Goal: Book appointment/travel/reservation

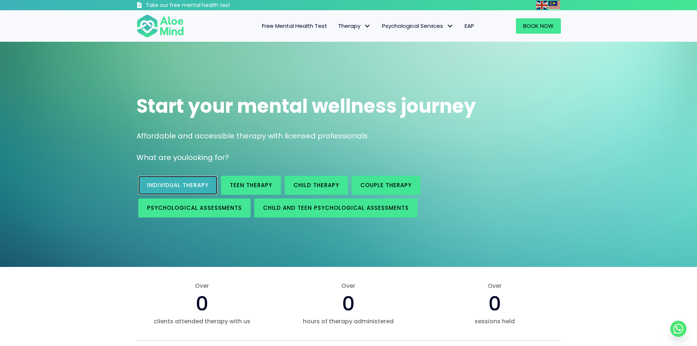
click at [172, 178] on link "Individual therapy" at bounding box center [177, 185] width 79 height 19
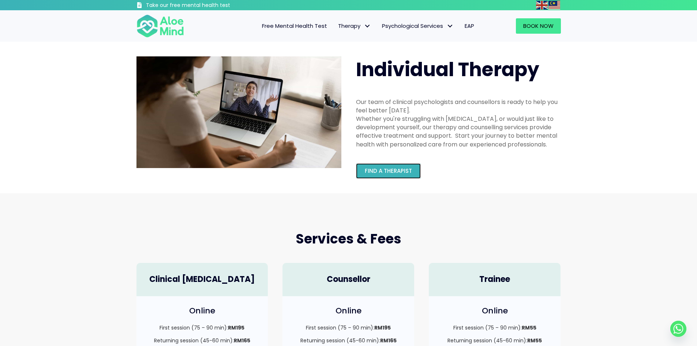
click at [380, 170] on span "Find a therapist" at bounding box center [388, 171] width 47 height 8
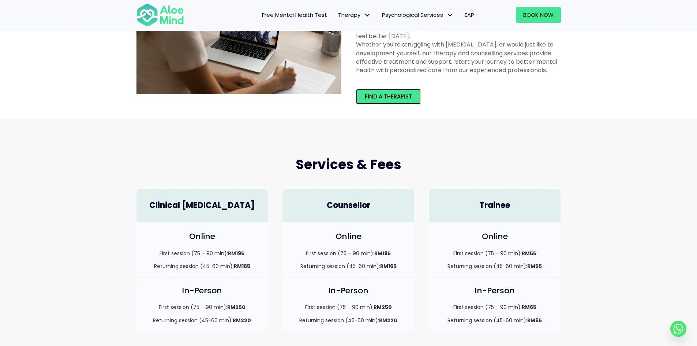
scroll to position [110, 0]
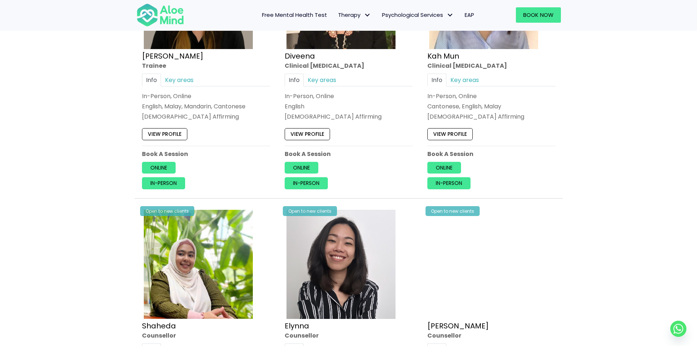
scroll to position [512, 0]
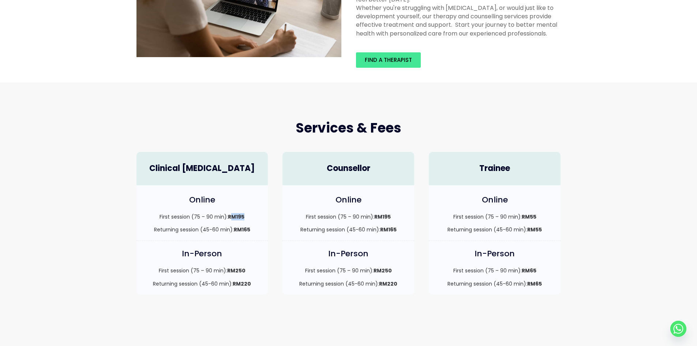
drag, startPoint x: 239, startPoint y: 216, endPoint x: 246, endPoint y: 216, distance: 7.7
click at [246, 216] on p "First session (75 – 90 min): RM195" at bounding box center [202, 216] width 117 height 7
click at [247, 216] on p "First session (75 – 90 min): RM195" at bounding box center [202, 216] width 117 height 7
drag, startPoint x: 230, startPoint y: 217, endPoint x: 244, endPoint y: 217, distance: 14.3
click at [244, 217] on strong "RM195" at bounding box center [236, 216] width 16 height 7
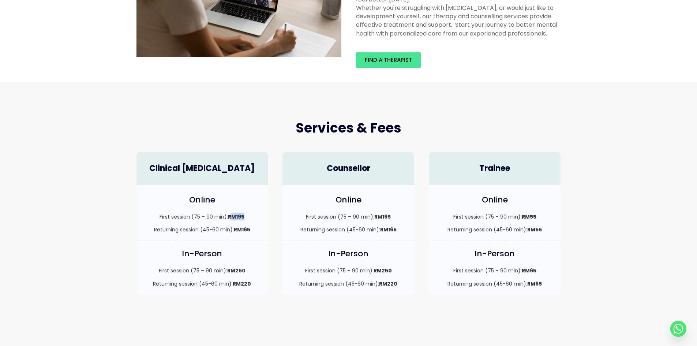
click at [244, 217] on strong "RM195" at bounding box center [236, 216] width 16 height 7
drag, startPoint x: 236, startPoint y: 218, endPoint x: 245, endPoint y: 217, distance: 9.5
click at [245, 217] on p "First session (75 – 90 min): RM195" at bounding box center [202, 216] width 117 height 7
click at [200, 225] on div "First session (75 – 90 min): RM195 Returning session (45-60 min): RM165" at bounding box center [202, 223] width 117 height 20
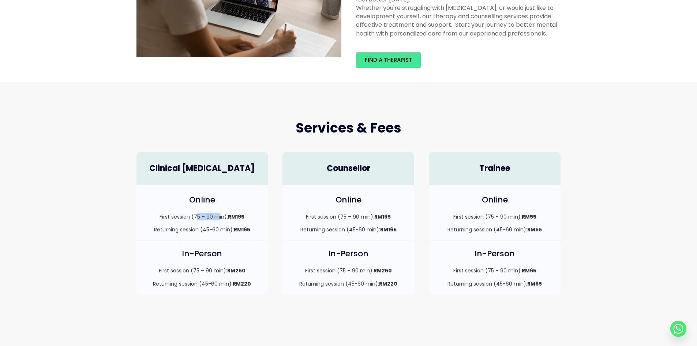
drag, startPoint x: 197, startPoint y: 218, endPoint x: 219, endPoint y: 216, distance: 22.4
click at [219, 216] on p "First session (75 – 90 min): RM195" at bounding box center [202, 216] width 117 height 7
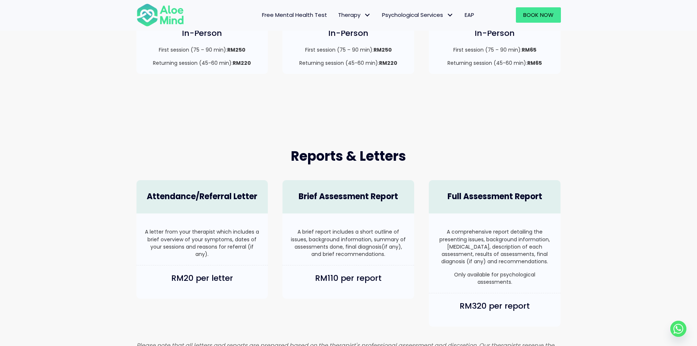
scroll to position [367, 0]
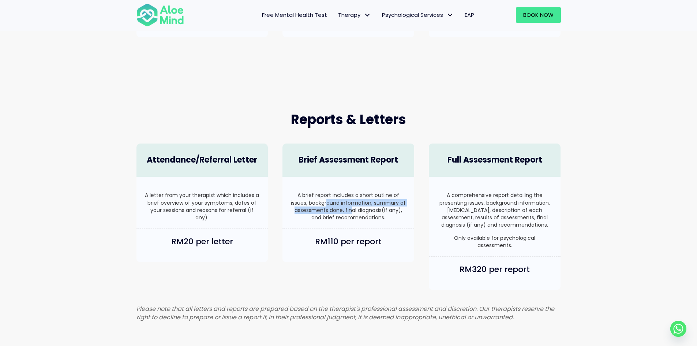
drag, startPoint x: 327, startPoint y: 203, endPoint x: 352, endPoint y: 211, distance: 26.3
click at [352, 211] on p "A brief report includes a short outline of issues, background information, summ…" at bounding box center [348, 206] width 117 height 30
click at [363, 214] on p "A brief report includes a short outline of issues, background information, summ…" at bounding box center [348, 206] width 117 height 30
drag, startPoint x: 337, startPoint y: 207, endPoint x: 355, endPoint y: 213, distance: 18.3
click at [355, 213] on p "A brief report includes a short outline of issues, background information, summ…" at bounding box center [348, 206] width 117 height 30
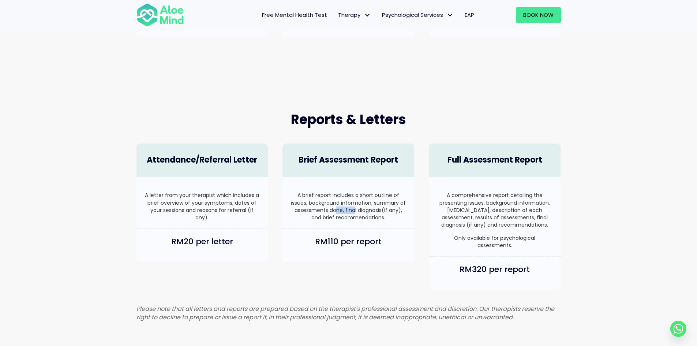
click at [355, 213] on p "A brief report includes a short outline of issues, background information, summ…" at bounding box center [348, 206] width 117 height 30
drag, startPoint x: 205, startPoint y: 202, endPoint x: 222, endPoint y: 205, distance: 18.2
click at [222, 205] on p "A letter from your therapist which includes a brief overview of your symptoms, …" at bounding box center [202, 206] width 117 height 30
click at [237, 206] on p "A letter from your therapist which includes a brief overview of your symptoms, …" at bounding box center [202, 206] width 117 height 30
drag, startPoint x: 198, startPoint y: 196, endPoint x: 225, endPoint y: 206, distance: 27.9
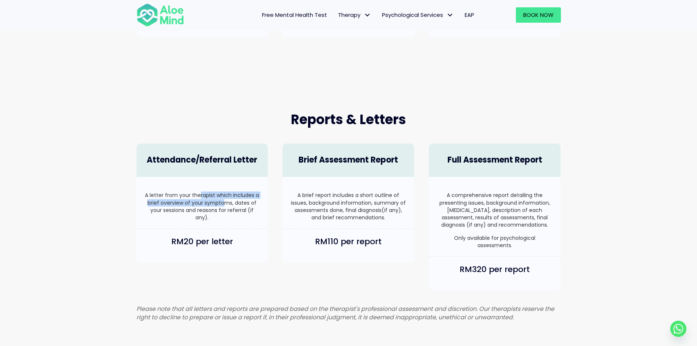
click at [225, 206] on p "A letter from your therapist which includes a brief overview of your symptoms, …" at bounding box center [202, 206] width 117 height 30
click at [246, 207] on p "A letter from your therapist which includes a brief overview of your symptoms, …" at bounding box center [202, 206] width 117 height 30
drag, startPoint x: 200, startPoint y: 196, endPoint x: 230, endPoint y: 209, distance: 32.9
click at [230, 209] on p "A letter from your therapist which includes a brief overview of your symptoms, …" at bounding box center [202, 206] width 117 height 30
click at [243, 210] on p "A letter from your therapist which includes a brief overview of your symptoms, …" at bounding box center [202, 206] width 117 height 30
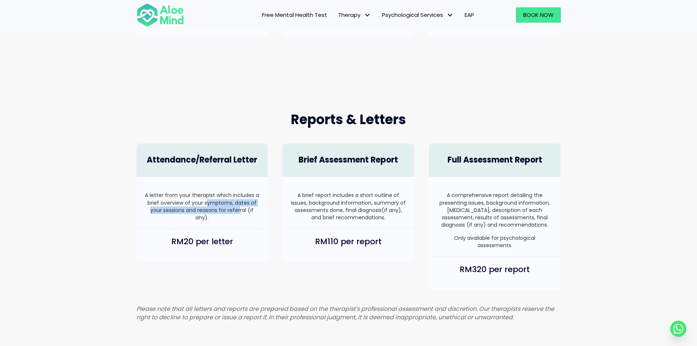
drag, startPoint x: 208, startPoint y: 201, endPoint x: 239, endPoint y: 212, distance: 33.4
click at [239, 212] on p "A letter from your therapist which includes a brief overview of your symptoms, …" at bounding box center [202, 206] width 117 height 30
click at [241, 211] on p "A letter from your therapist which includes a brief overview of your symptoms, …" at bounding box center [202, 206] width 117 height 30
drag, startPoint x: 225, startPoint y: 207, endPoint x: 236, endPoint y: 210, distance: 11.0
click at [236, 210] on p "A letter from your therapist which includes a brief overview of your symptoms, …" at bounding box center [202, 206] width 117 height 30
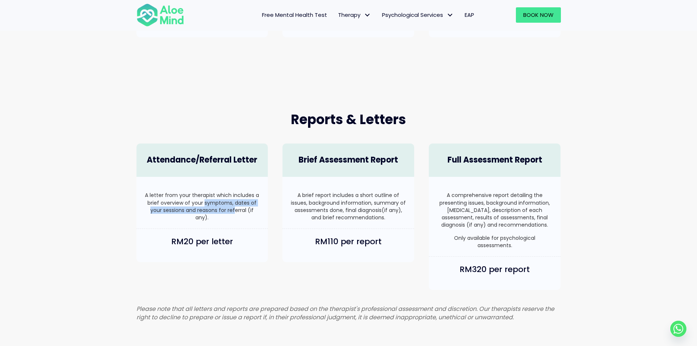
click at [236, 210] on p "A letter from your therapist which includes a brief overview of your symptoms, …" at bounding box center [202, 206] width 117 height 30
click at [247, 206] on p "A letter from your therapist which includes a brief overview of your symptoms, …" at bounding box center [202, 206] width 117 height 30
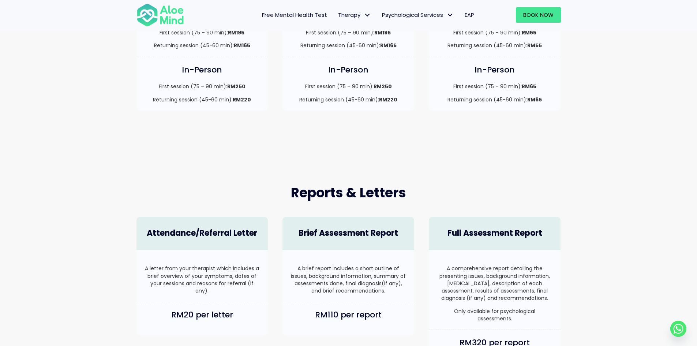
scroll to position [257, 0]
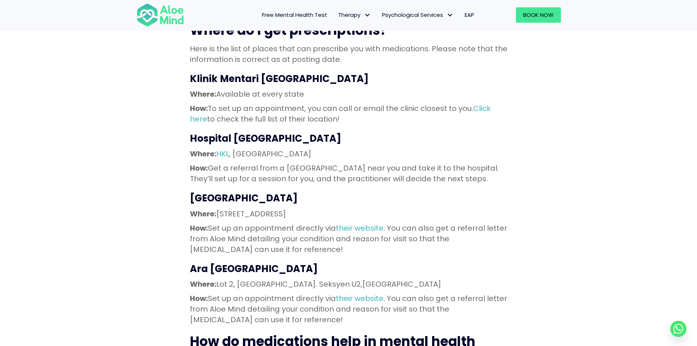
scroll to position [768, 0]
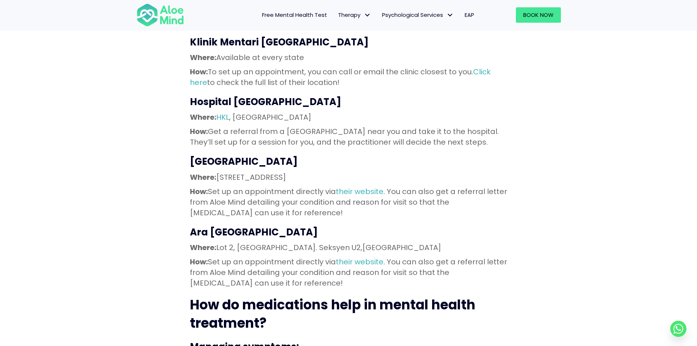
click at [281, 12] on span "Free Mental Health Test" at bounding box center [294, 15] width 65 height 8
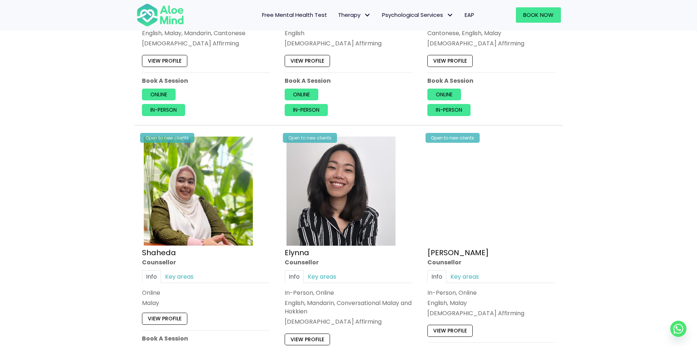
scroll to position [585, 0]
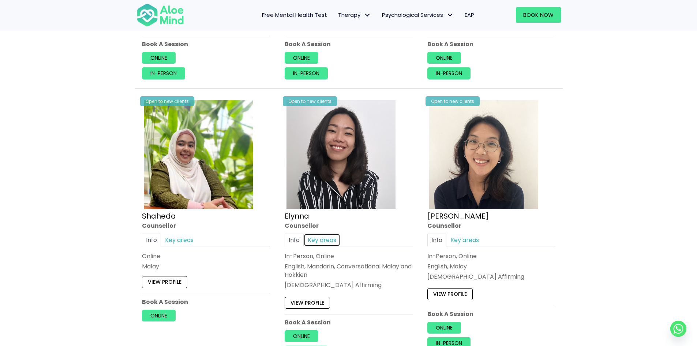
click at [331, 244] on link "Key areas" at bounding box center [322, 239] width 37 height 13
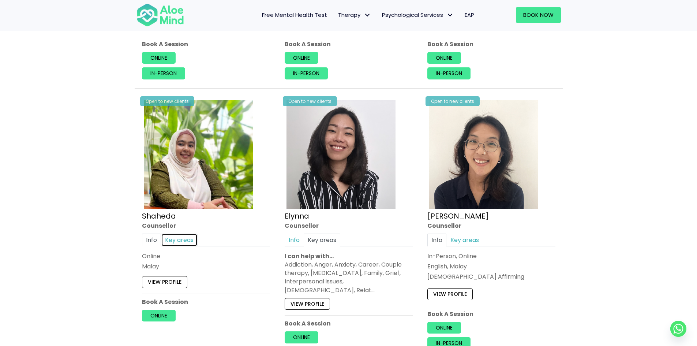
click at [179, 238] on link "Key areas" at bounding box center [179, 239] width 37 height 13
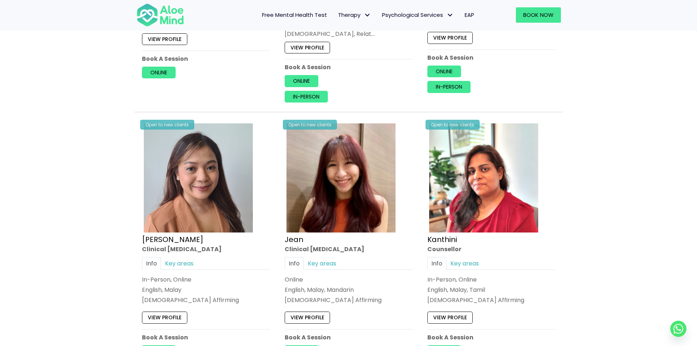
scroll to position [915, 0]
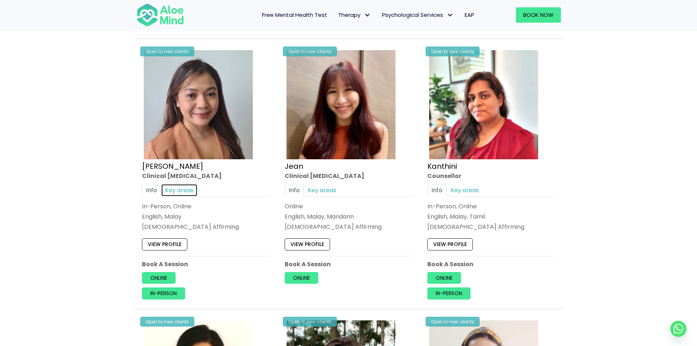
click at [173, 187] on link "Key areas" at bounding box center [179, 190] width 37 height 13
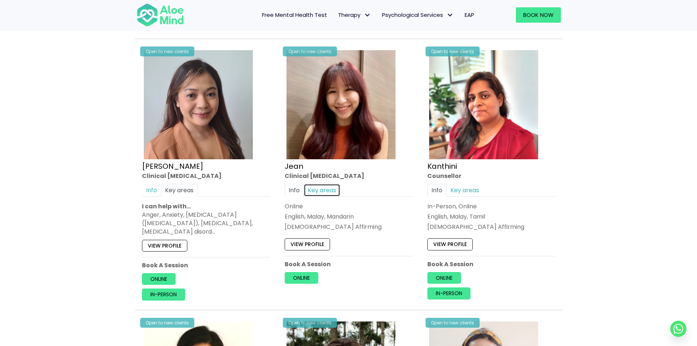
click at [327, 184] on link "Key areas" at bounding box center [322, 190] width 37 height 13
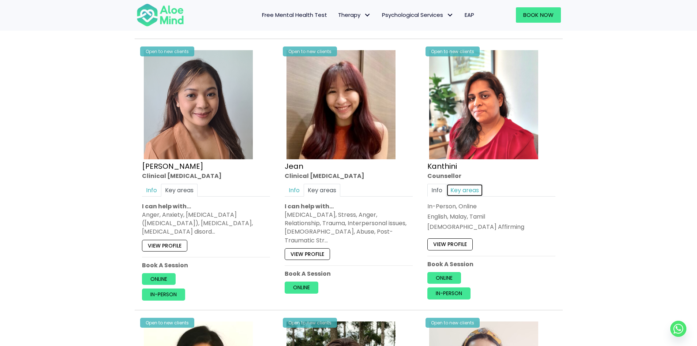
click at [467, 184] on link "Key areas" at bounding box center [464, 190] width 37 height 13
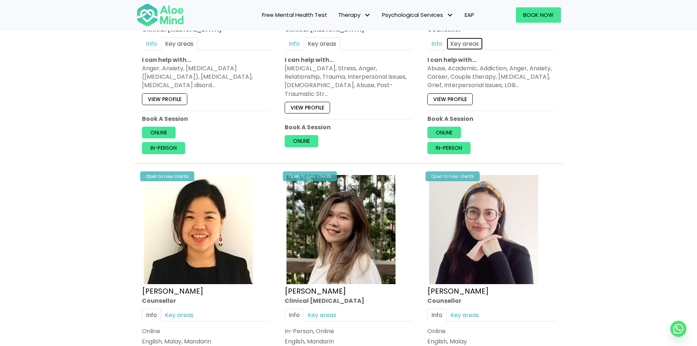
scroll to position [1134, 0]
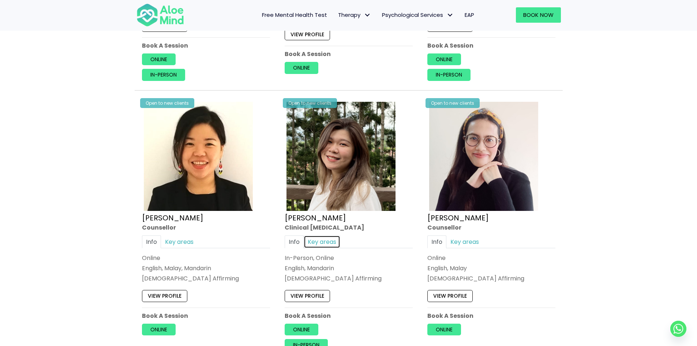
click at [324, 235] on link "Key areas" at bounding box center [322, 241] width 37 height 13
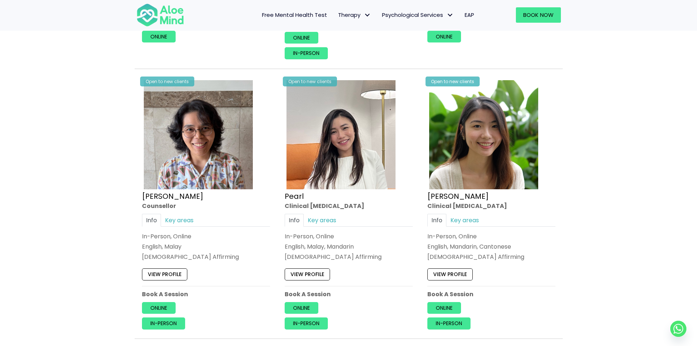
scroll to position [1464, 0]
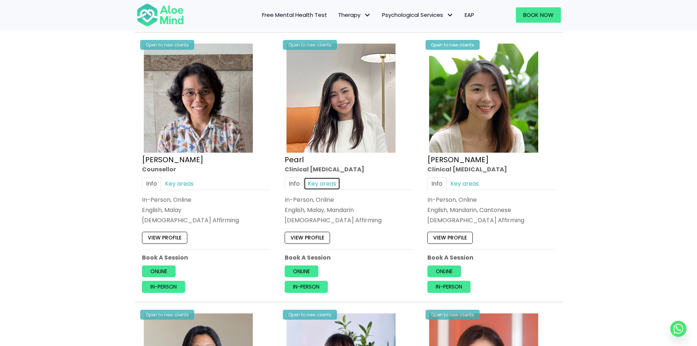
click at [330, 177] on link "Key areas" at bounding box center [322, 183] width 37 height 13
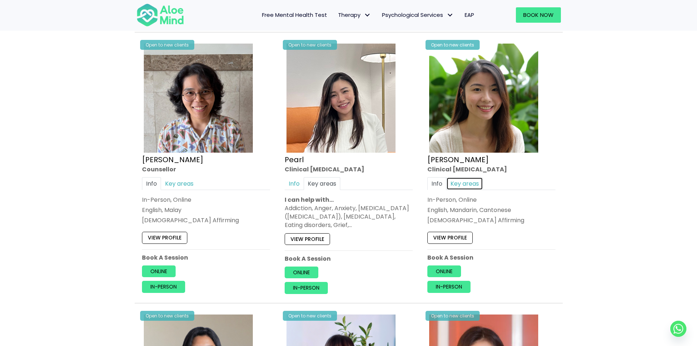
click at [472, 177] on link "Key areas" at bounding box center [464, 183] width 37 height 13
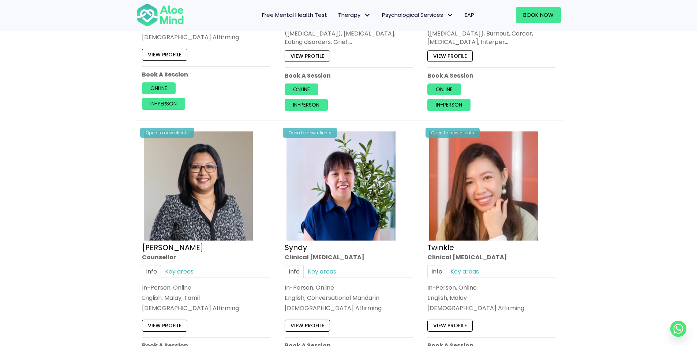
scroll to position [1720, 0]
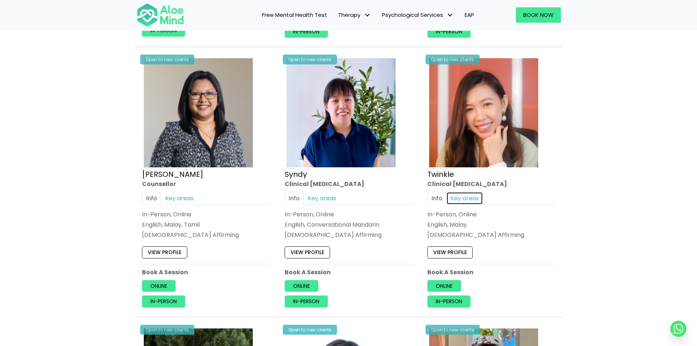
click at [469, 192] on link "Key areas" at bounding box center [464, 198] width 37 height 13
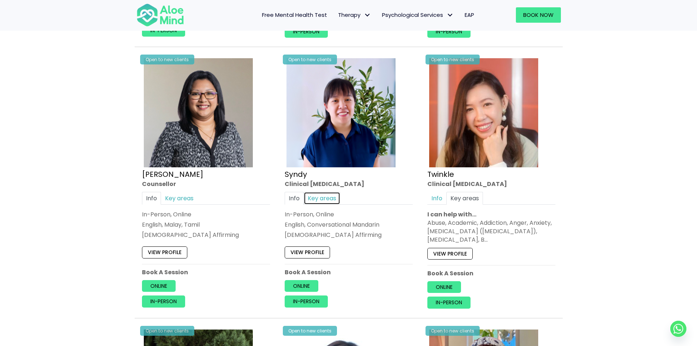
click at [330, 192] on link "Key areas" at bounding box center [322, 198] width 37 height 13
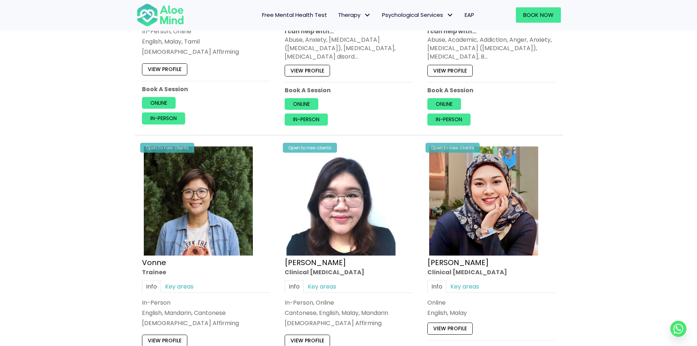
scroll to position [1756, 0]
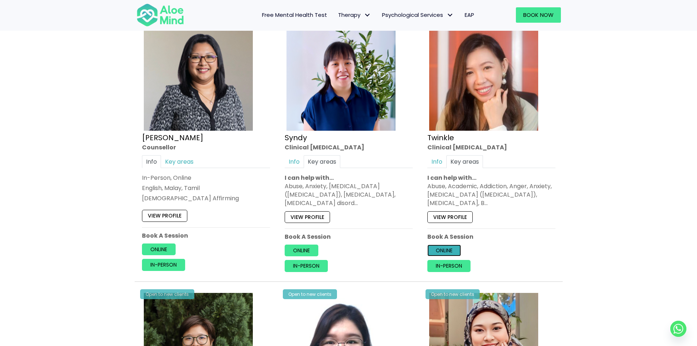
click at [444, 244] on link "Online" at bounding box center [444, 250] width 34 height 12
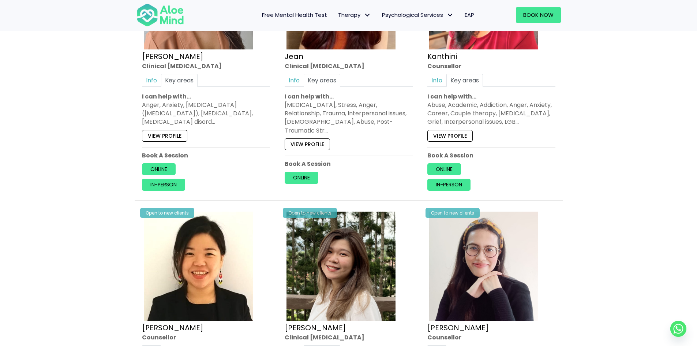
scroll to position [1171, 0]
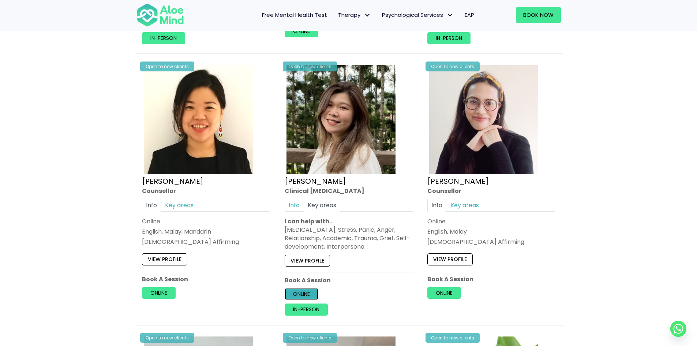
click at [301, 288] on link "Online" at bounding box center [302, 294] width 34 height 12
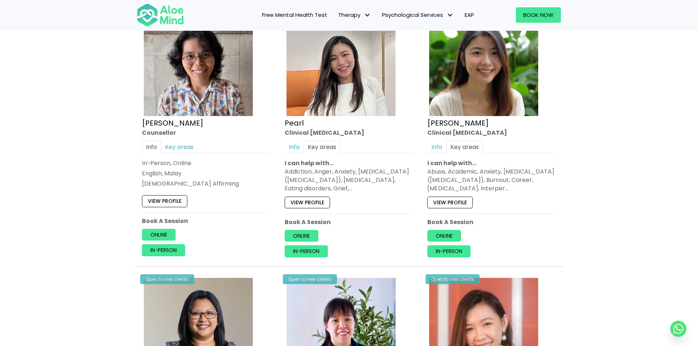
scroll to position [1537, 0]
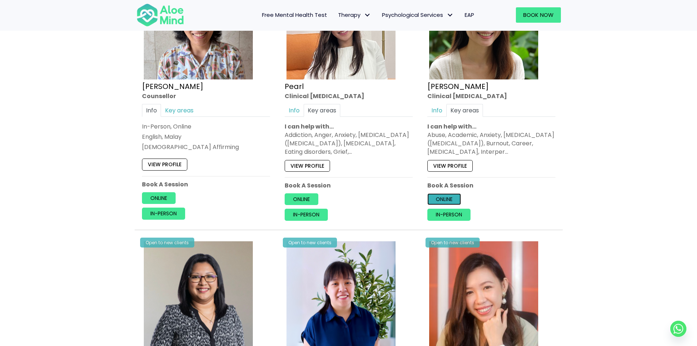
click at [451, 193] on link "Online" at bounding box center [444, 199] width 34 height 12
